Goal: Transaction & Acquisition: Purchase product/service

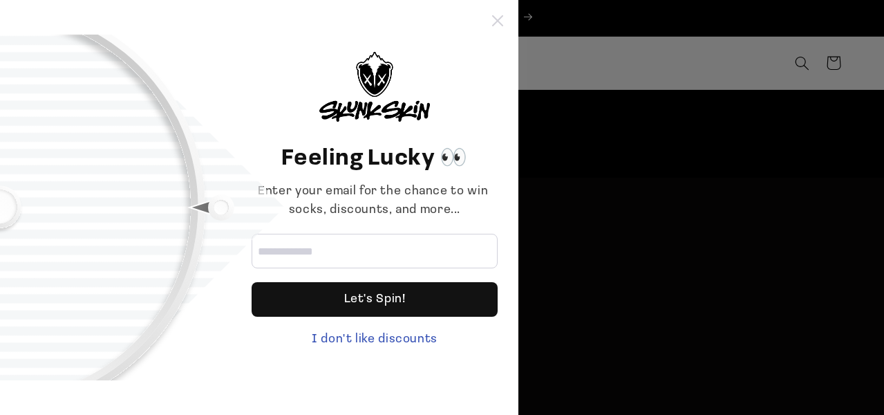
click at [500, 20] on icon at bounding box center [497, 20] width 11 height 11
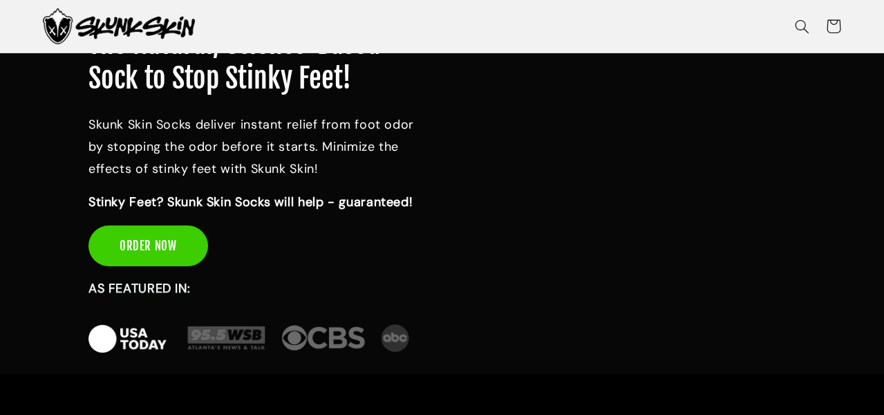
scroll to position [57, 0]
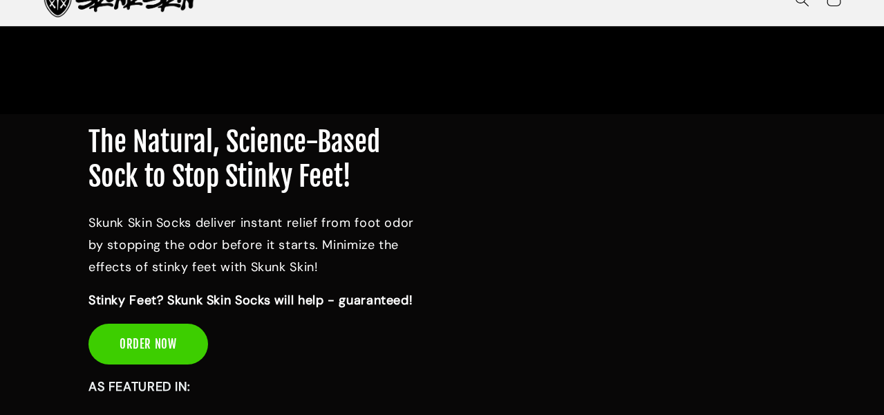
scroll to position [139, 0]
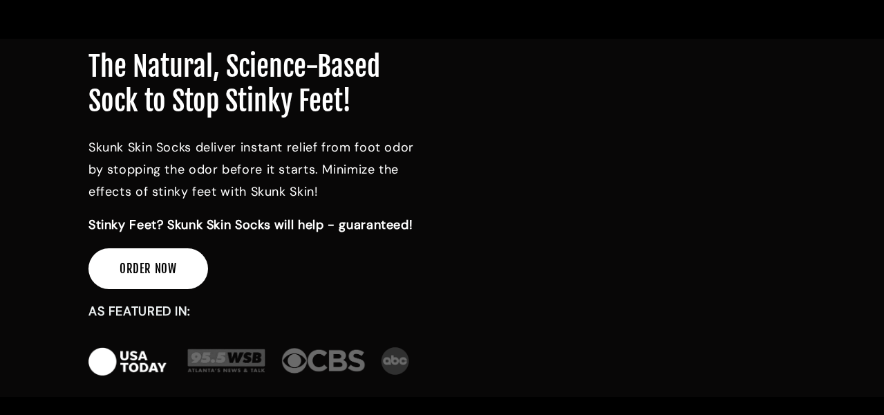
click at [140, 267] on link "ORDER NOW" at bounding box center [148, 268] width 120 height 41
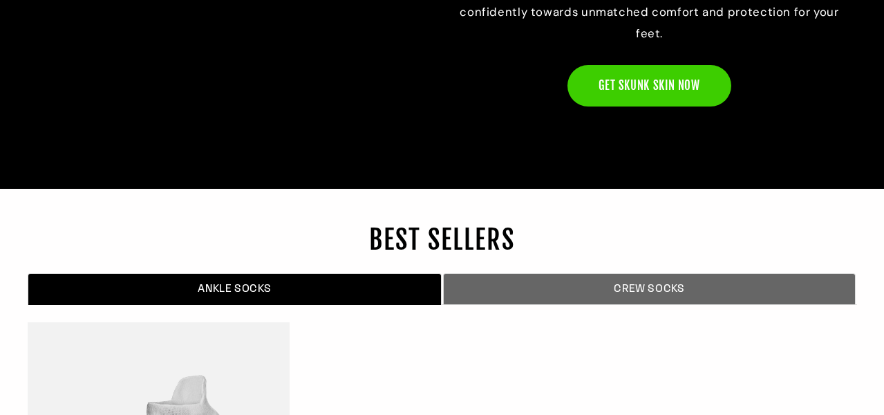
scroll to position [4412, 0]
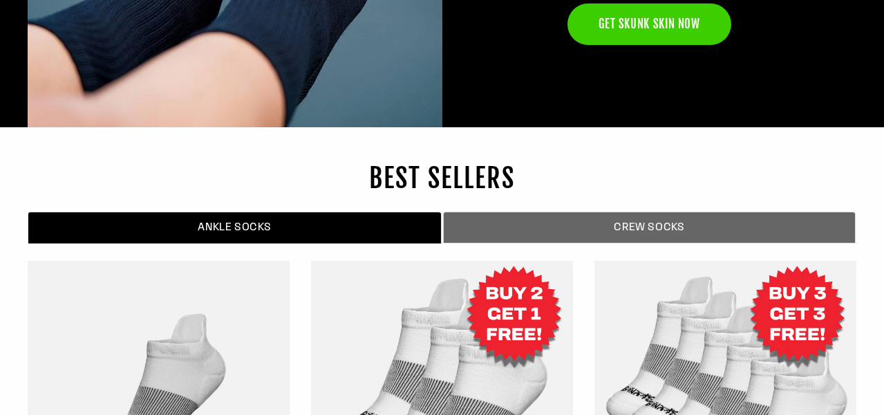
click at [614, 222] on span "CREW SOCKS" at bounding box center [649, 228] width 390 height 16
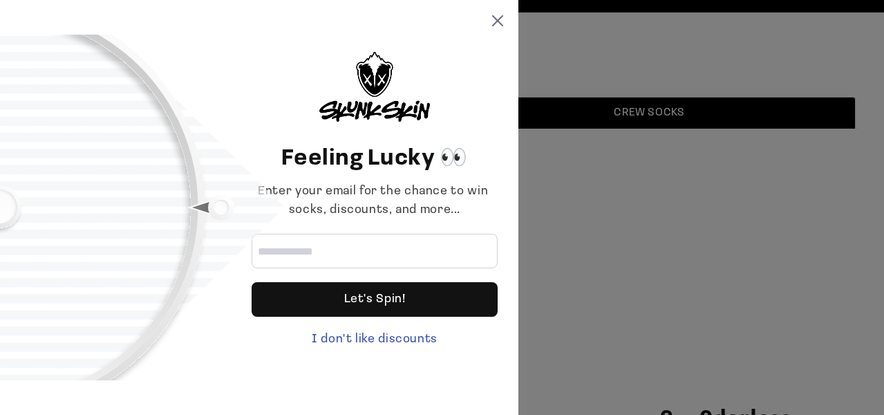
scroll to position [4616, 0]
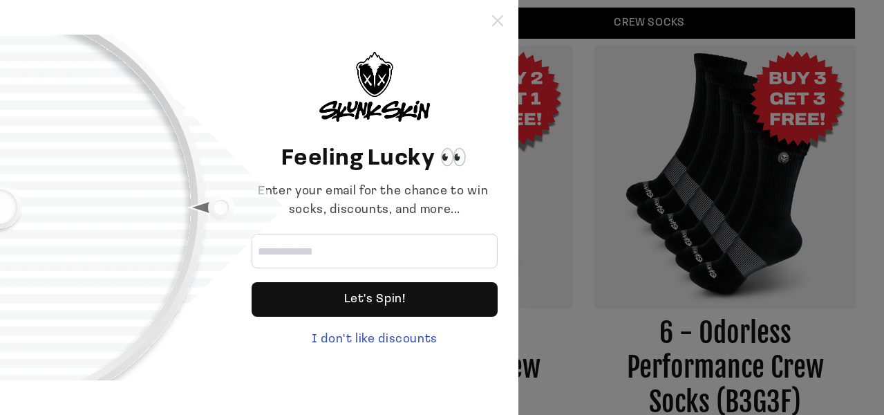
click at [502, 17] on icon at bounding box center [497, 20] width 11 height 11
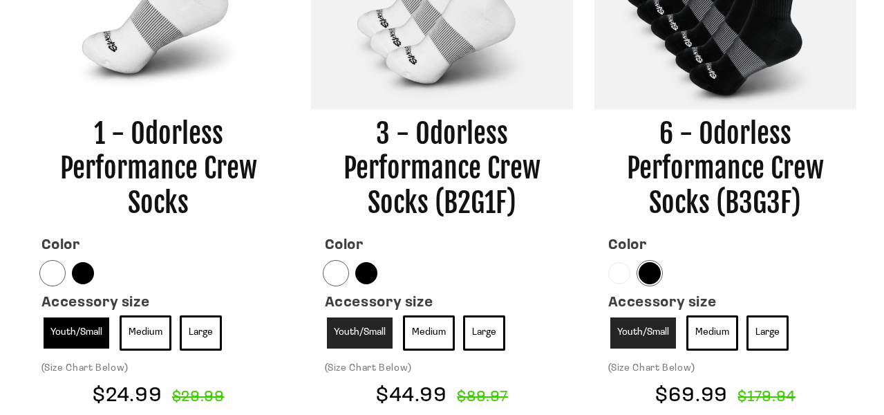
scroll to position [4851, 0]
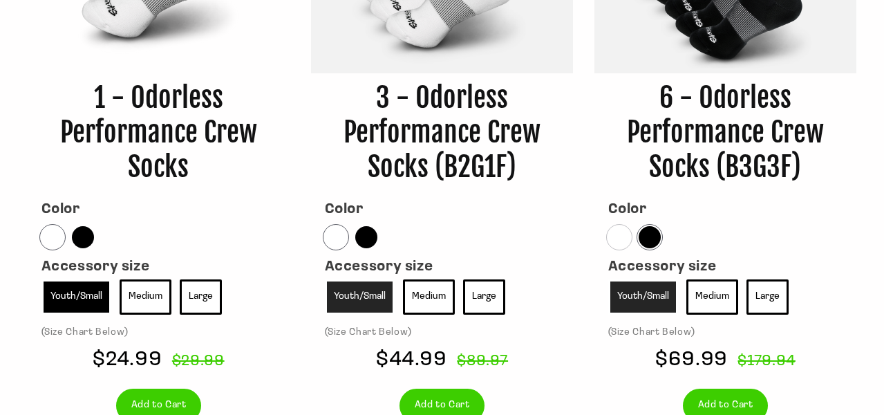
click at [618, 235] on div at bounding box center [619, 237] width 22 height 22
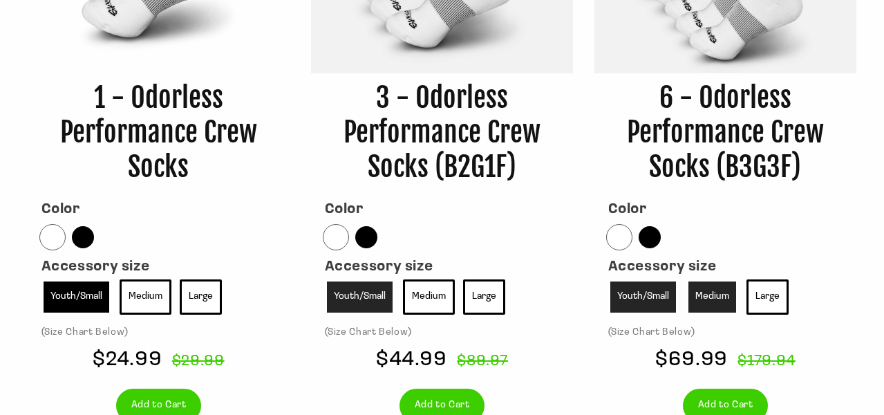
click at [710, 298] on link "Medium" at bounding box center [712, 296] width 52 height 35
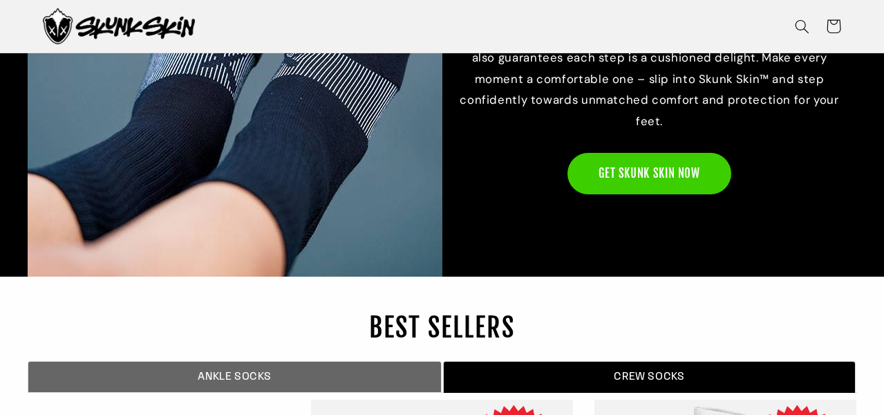
scroll to position [4244, 0]
